Goal: Task Accomplishment & Management: Manage account settings

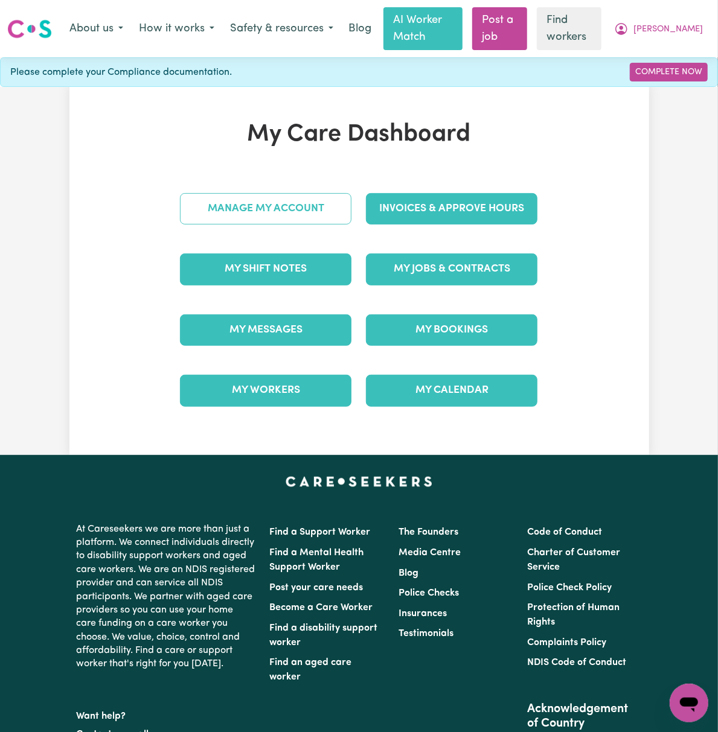
click at [328, 215] on link "Manage My Account" at bounding box center [265, 208] width 171 height 31
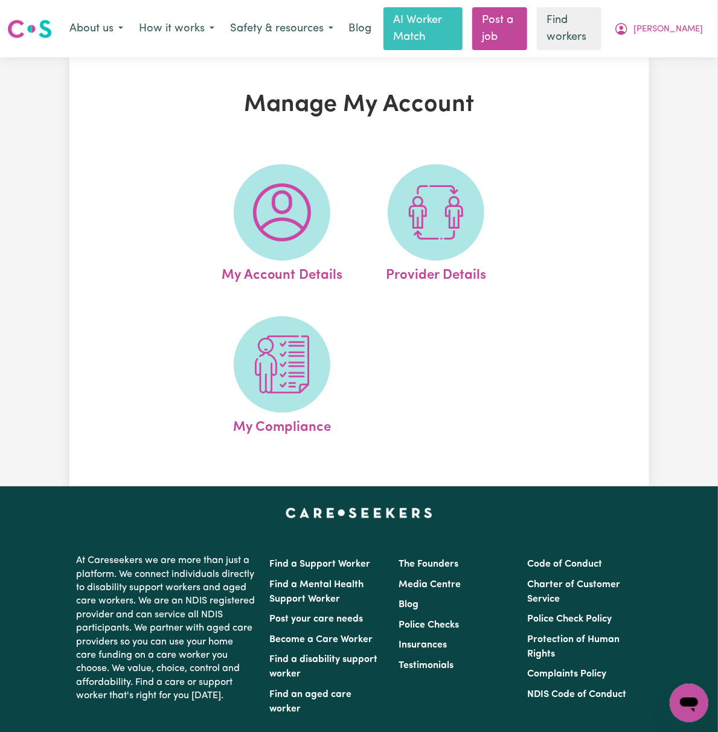
click at [447, 223] on img at bounding box center [436, 213] width 58 height 58
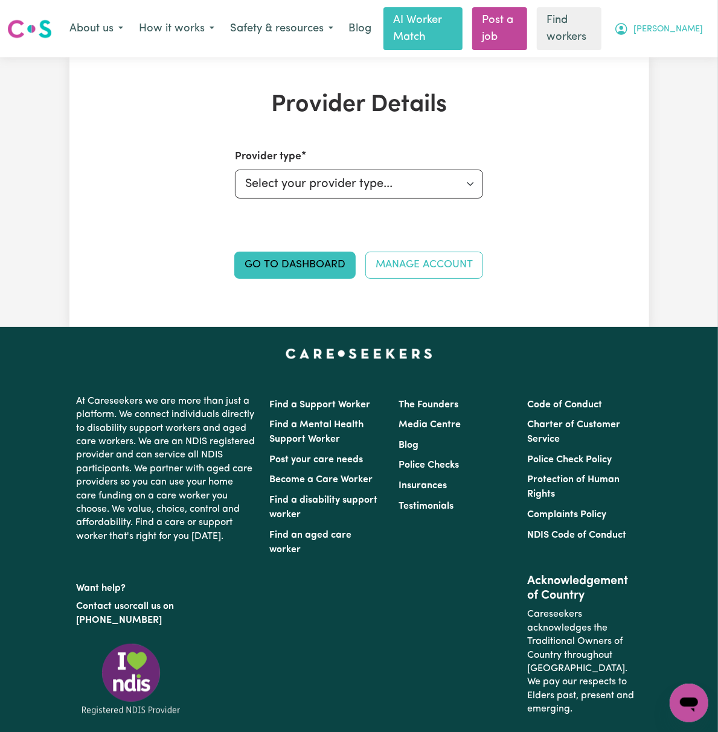
click at [703, 32] on button "[PERSON_NAME]" at bounding box center [658, 28] width 104 height 25
click at [679, 82] on link "Logout" at bounding box center [662, 77] width 95 height 23
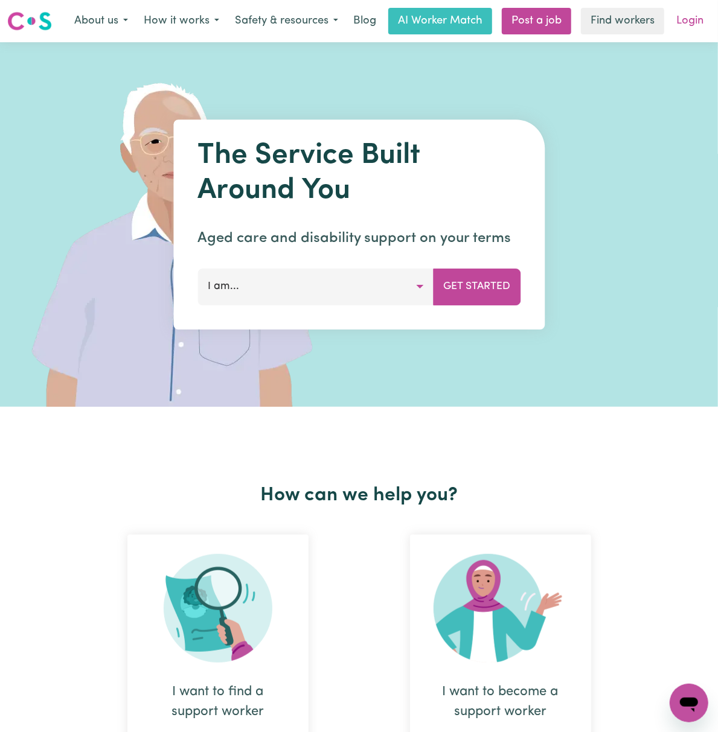
click at [697, 33] on link "Login" at bounding box center [690, 21] width 42 height 27
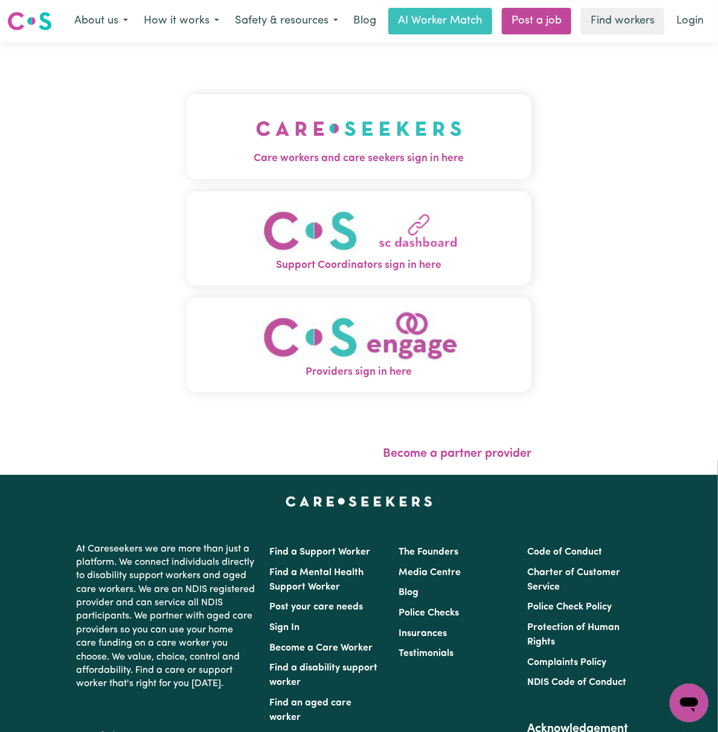
click at [363, 132] on img "Care workers and care seekers sign in here" at bounding box center [359, 128] width 206 height 45
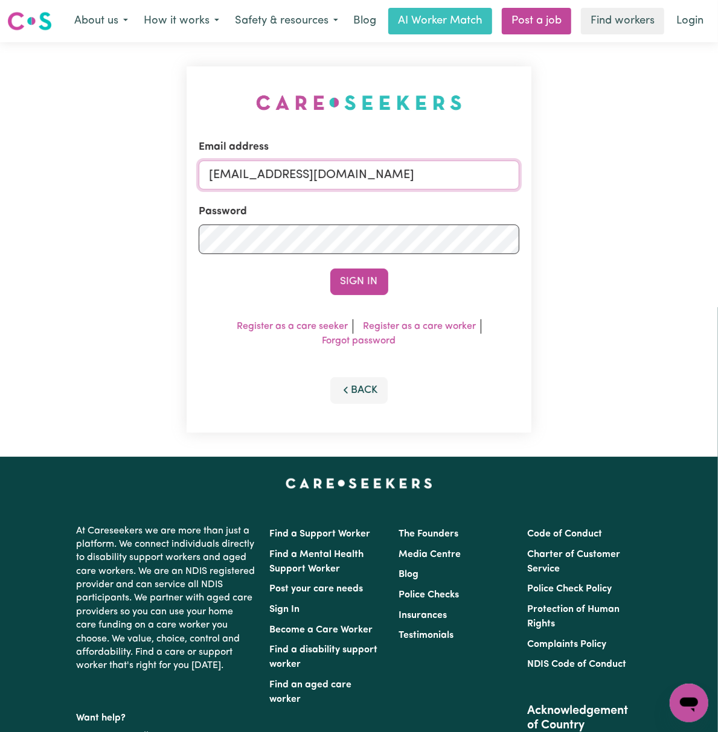
drag, startPoint x: 255, startPoint y: 173, endPoint x: 264, endPoint y: 175, distance: 9.4
click at [255, 173] on input "[EMAIL_ADDRESS][DOMAIN_NAME]" at bounding box center [359, 175] width 321 height 29
drag, startPoint x: 301, startPoint y: 179, endPoint x: 682, endPoint y: 181, distance: 381.5
click at [682, 181] on div "Email address [EMAIL_ADDRESS][DOMAIN_NAME] Password Sign In Register as a care …" at bounding box center [359, 249] width 718 height 415
type input "[EMAIL_ADDRESS][DOMAIN_NAME]"
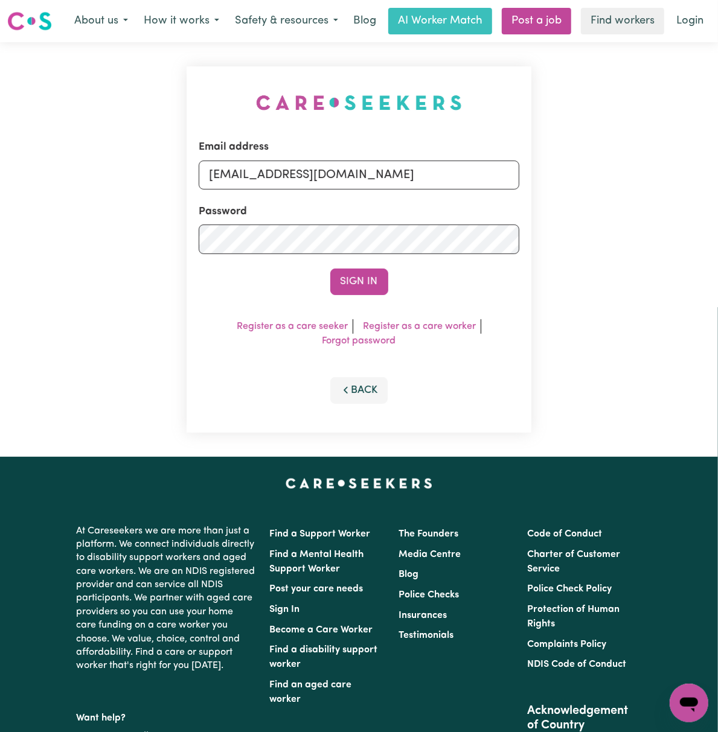
click at [330, 269] on button "Sign In" at bounding box center [359, 282] width 58 height 27
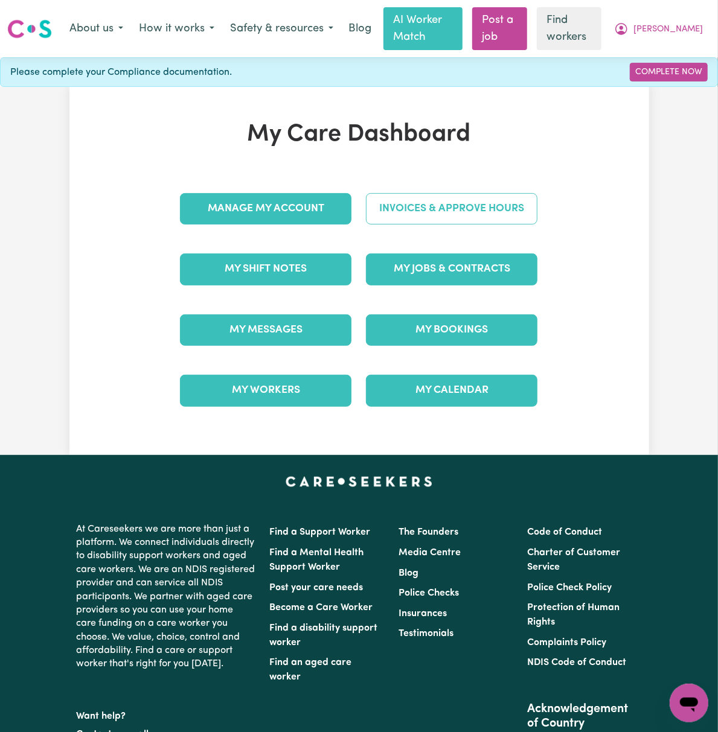
click at [478, 218] on link "Invoices & Approve Hours" at bounding box center [451, 208] width 171 height 31
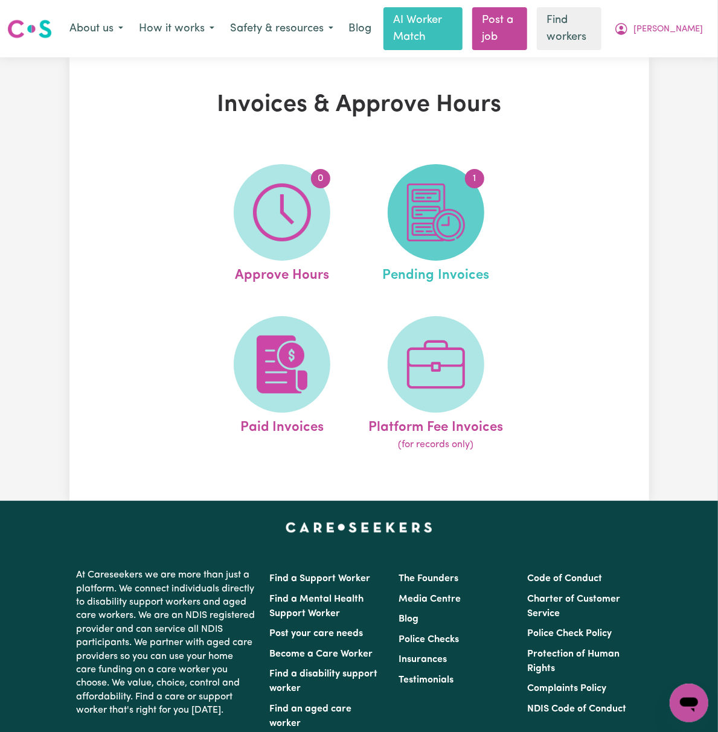
click at [465, 221] on img at bounding box center [436, 213] width 58 height 58
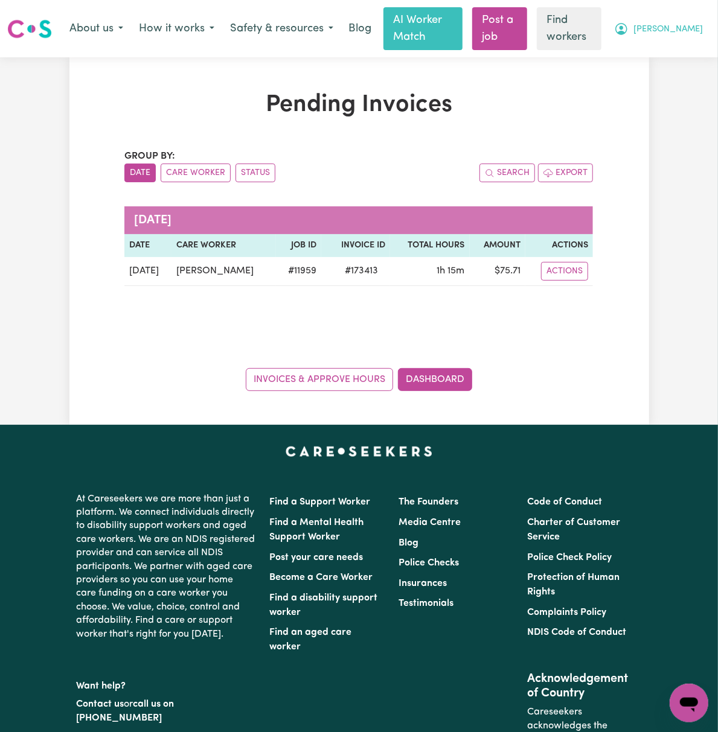
click at [627, 33] on icon "My Account" at bounding box center [621, 29] width 12 height 12
click at [668, 50] on link "My Dashboard" at bounding box center [662, 54] width 95 height 23
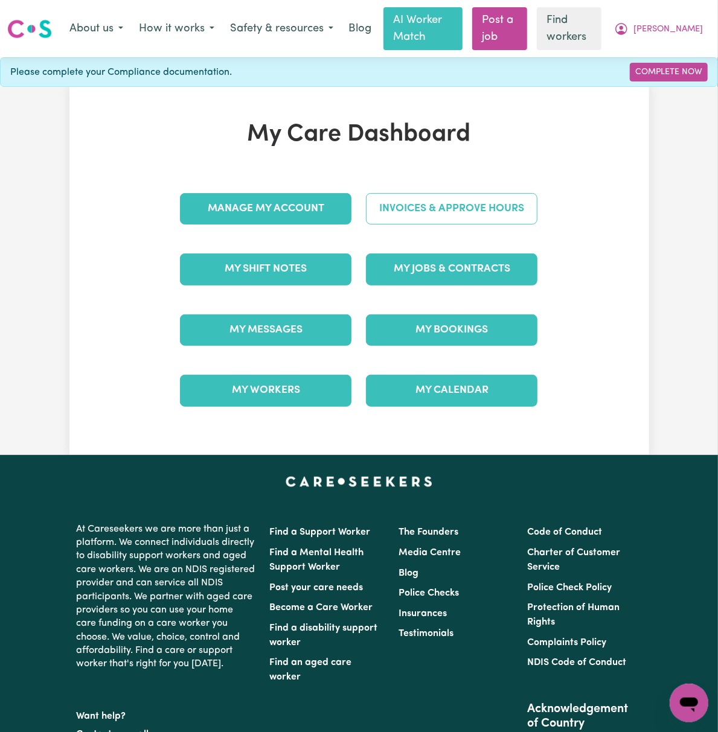
click at [490, 203] on link "Invoices & Approve Hours" at bounding box center [451, 208] width 171 height 31
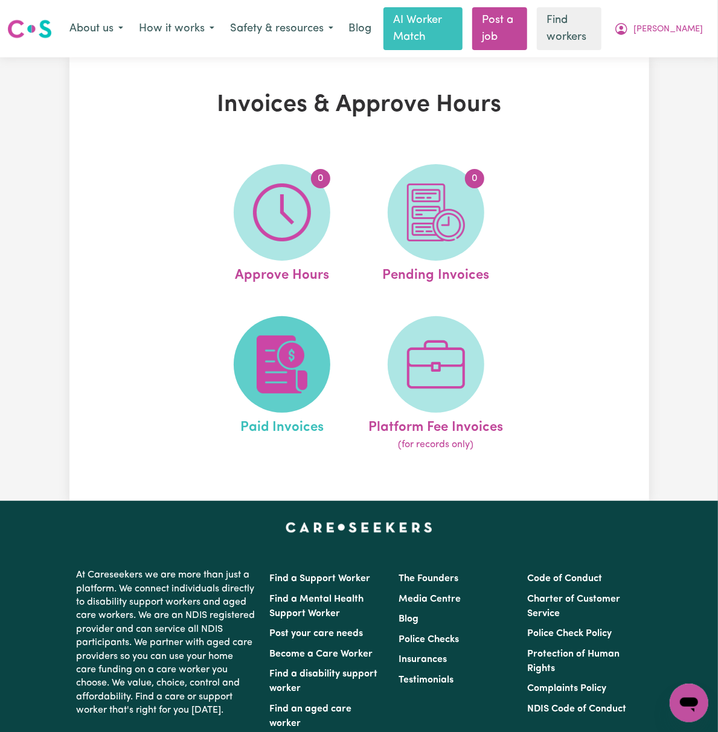
click at [253, 374] on img at bounding box center [282, 365] width 58 height 58
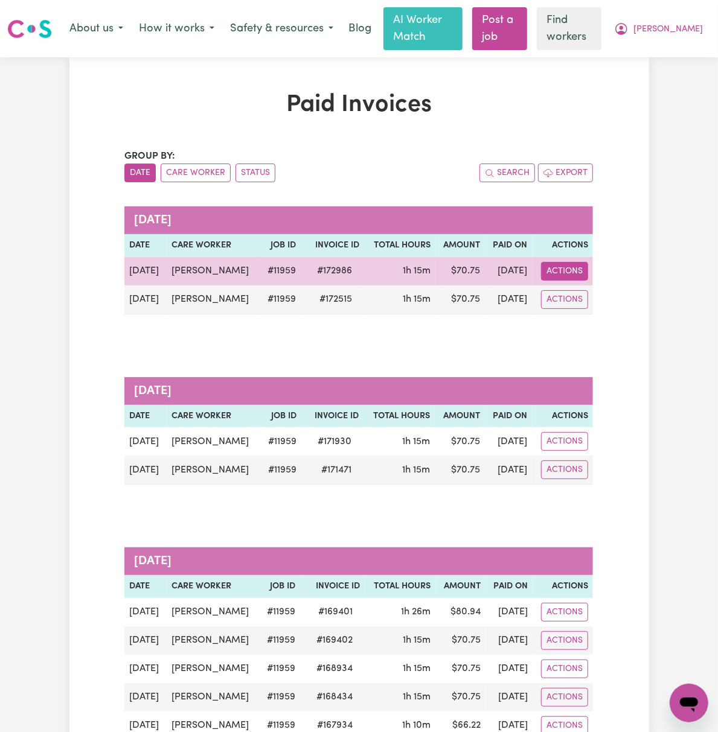
click at [588, 270] on button "Actions" at bounding box center [564, 271] width 47 height 19
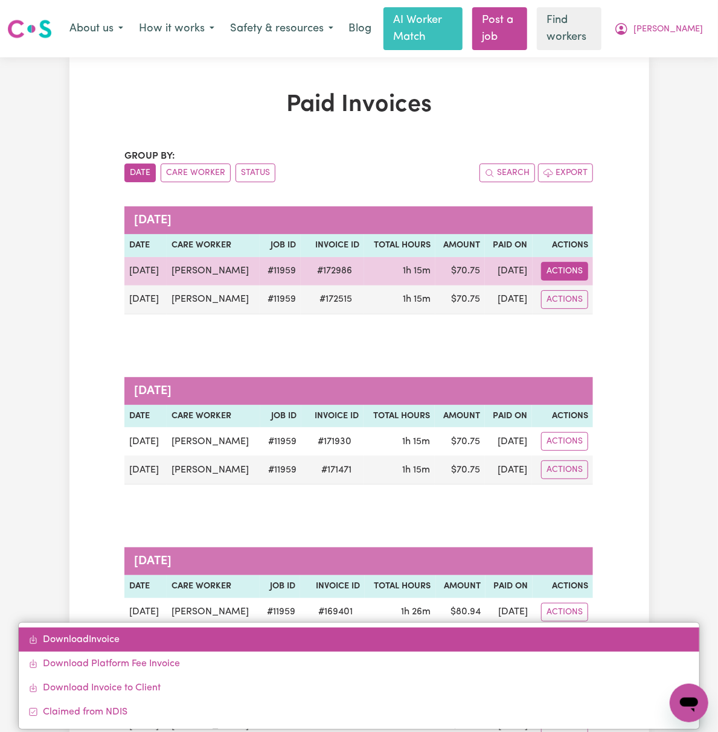
click at [617, 628] on link "Download Invoice" at bounding box center [359, 640] width 681 height 24
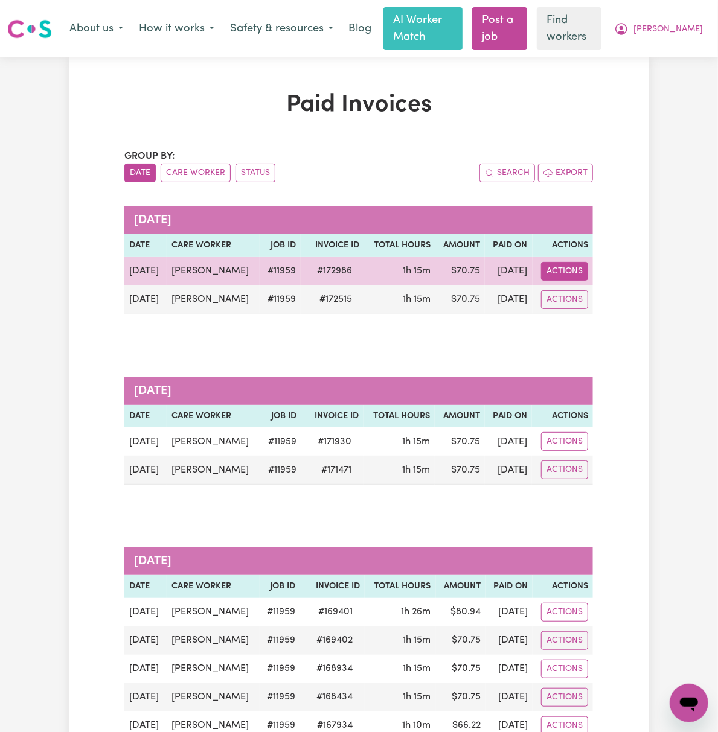
click at [588, 273] on button "Actions" at bounding box center [564, 271] width 47 height 19
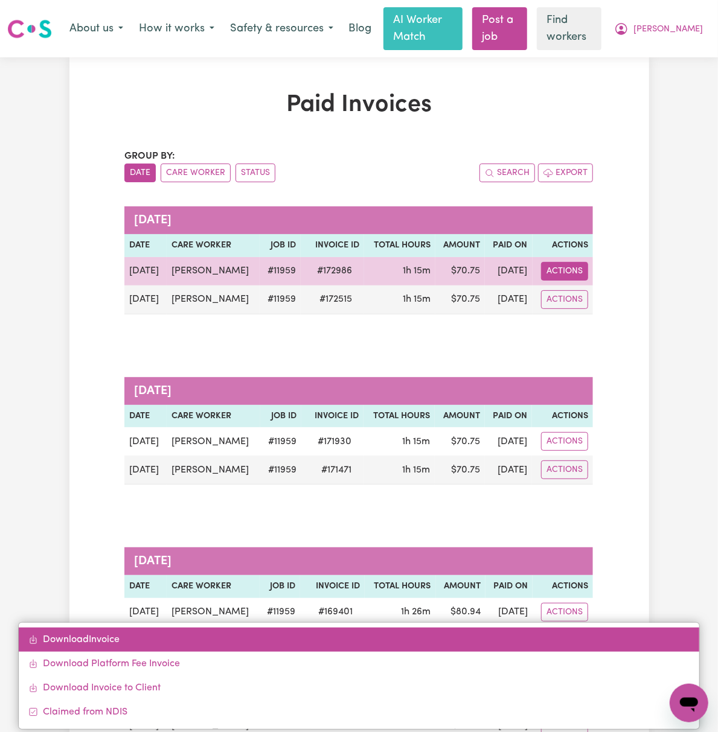
click at [615, 628] on link "Download Invoice" at bounding box center [359, 640] width 681 height 24
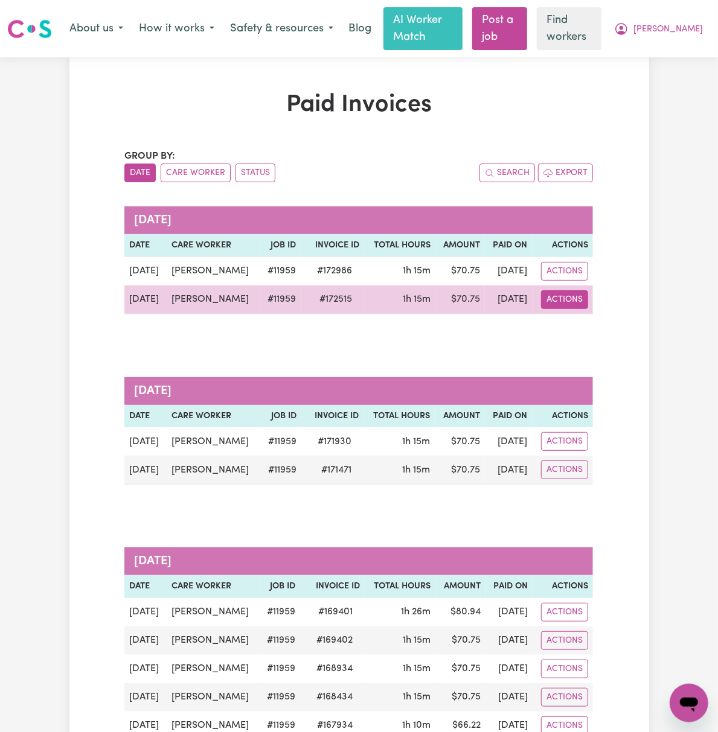
click at [588, 305] on button "Actions" at bounding box center [564, 299] width 47 height 19
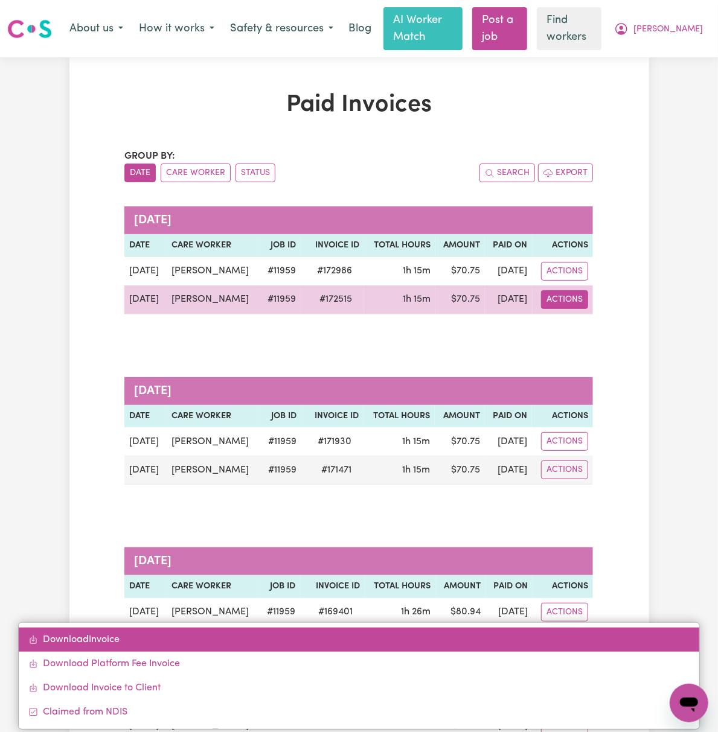
click at [614, 628] on link "Download Invoice" at bounding box center [359, 640] width 681 height 24
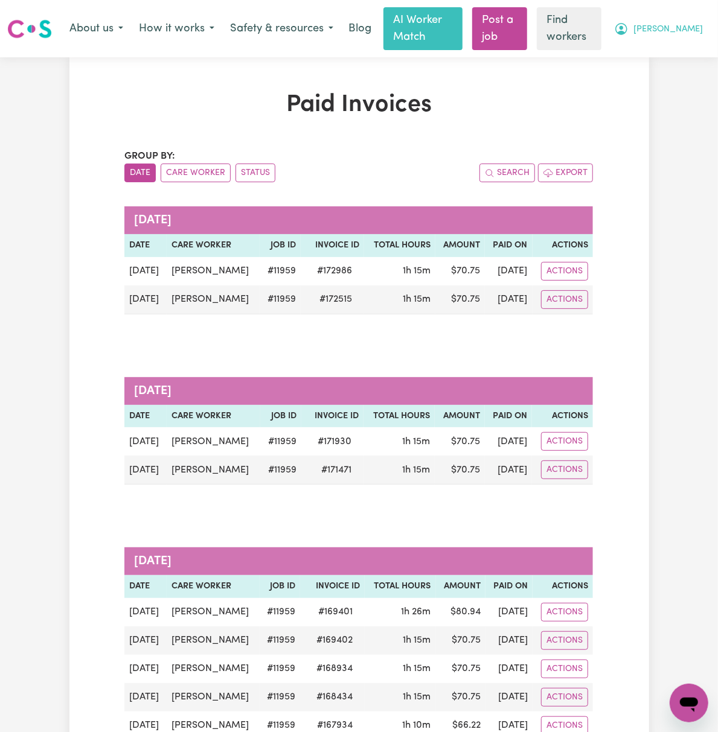
click at [689, 27] on span "[PERSON_NAME]" at bounding box center [667, 29] width 69 height 13
click at [687, 49] on link "My Dashboard" at bounding box center [662, 54] width 95 height 23
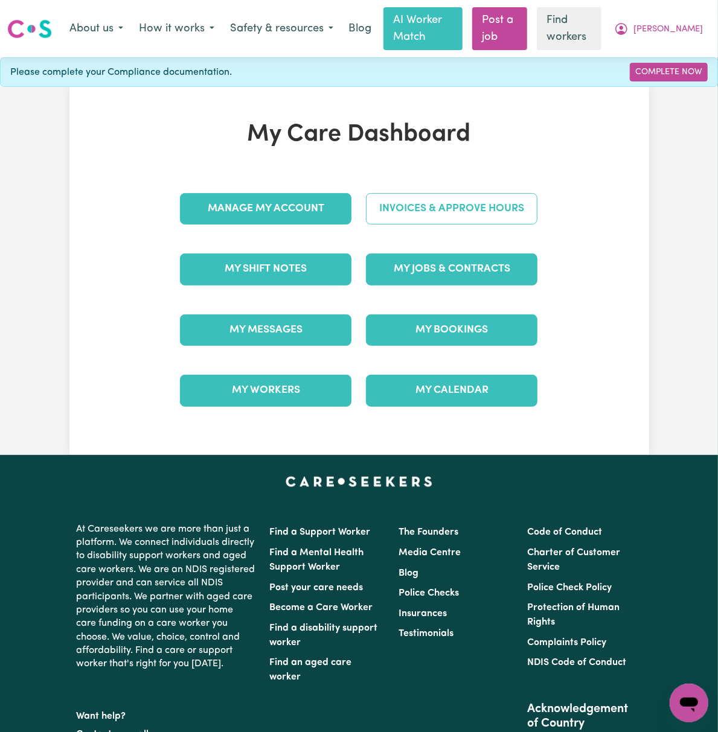
click at [529, 220] on link "Invoices & Approve Hours" at bounding box center [451, 208] width 171 height 31
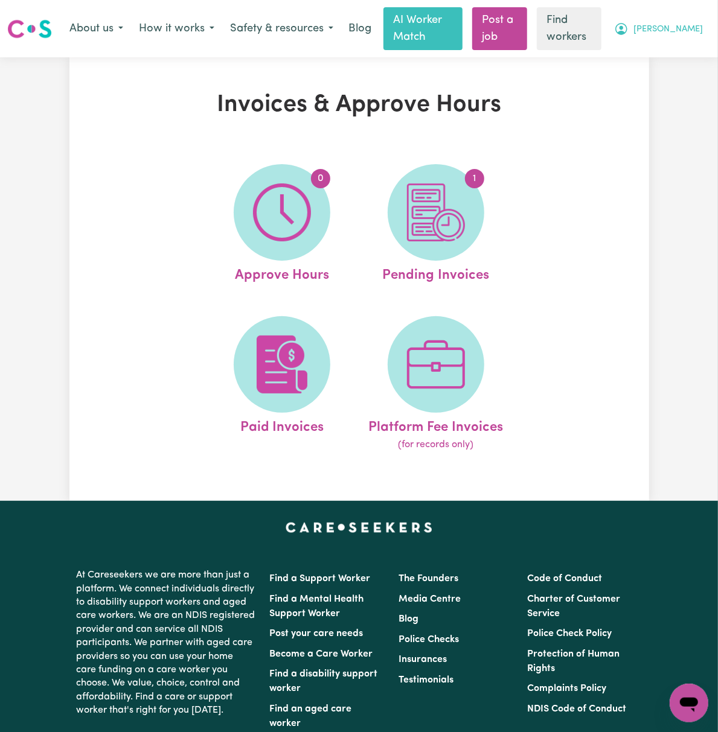
click at [628, 22] on icon "My Account" at bounding box center [621, 29] width 14 height 14
click at [692, 51] on link "My Dashboard" at bounding box center [662, 54] width 95 height 23
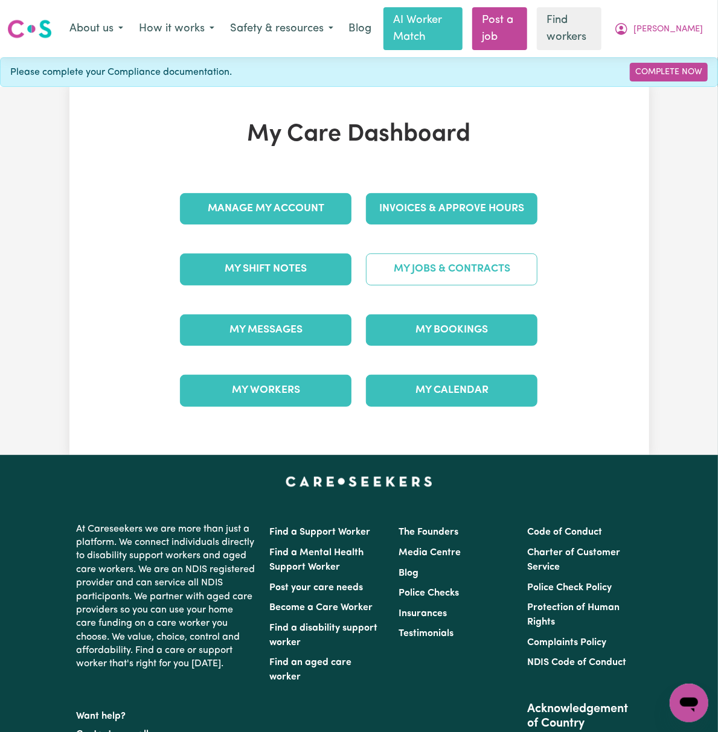
click at [495, 266] on link "My Jobs & Contracts" at bounding box center [451, 269] width 171 height 31
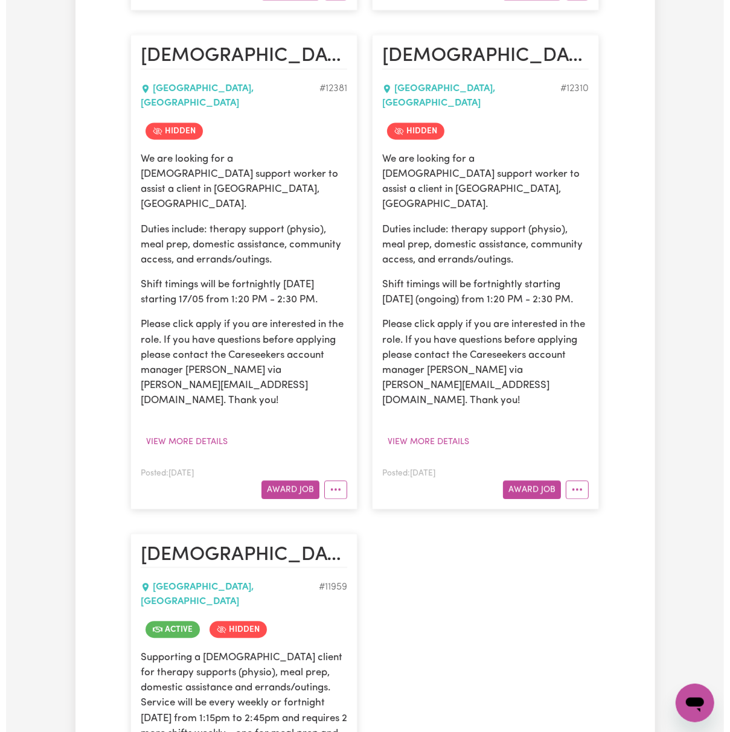
scroll to position [1288, 0]
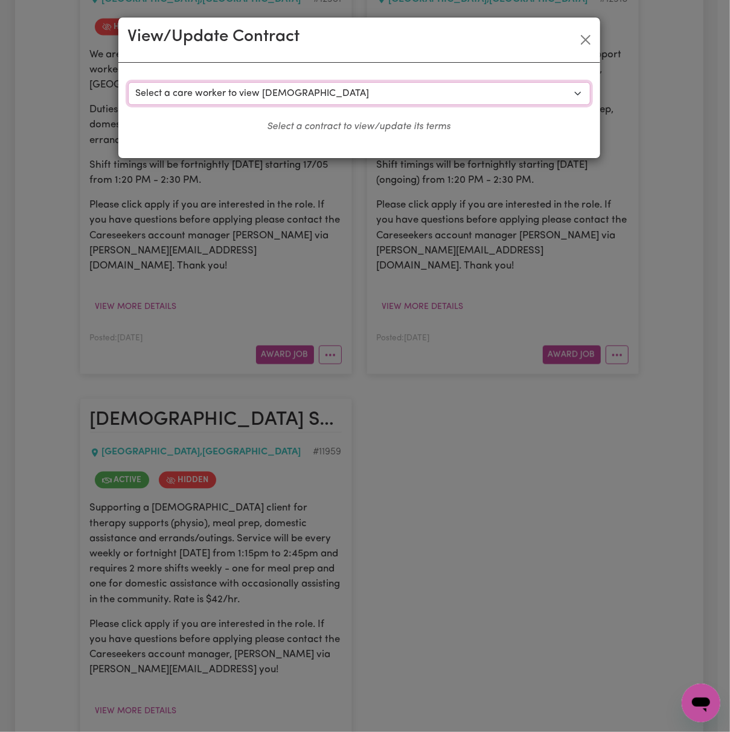
click at [356, 97] on select "Select a care worker to view [DEMOGRAPHIC_DATA] #8870 - [PERSON_NAME] (contract…" at bounding box center [359, 93] width 462 height 23
select select "8482"
click at [128, 82] on select "Select a care worker to view [DEMOGRAPHIC_DATA] #8870 - [PERSON_NAME] (contract…" at bounding box center [359, 93] width 462 height 23
